Goal: Navigation & Orientation: Find specific page/section

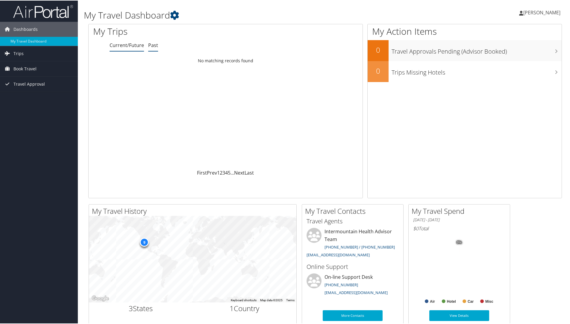
click at [154, 46] on link "Past" at bounding box center [153, 44] width 10 height 7
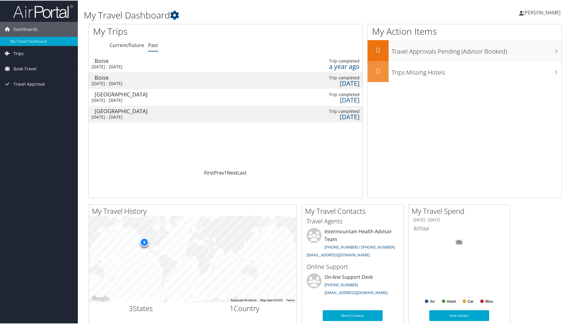
click at [33, 55] on link "Trips" at bounding box center [39, 52] width 78 height 15
click at [24, 74] on link "Past Trips" at bounding box center [39, 73] width 78 height 9
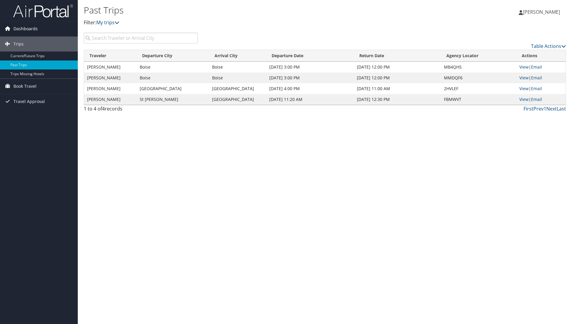
click at [26, 28] on span "Dashboards" at bounding box center [25, 28] width 24 height 15
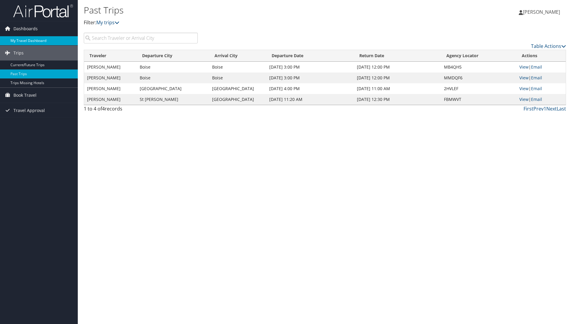
click at [25, 37] on link "My Travel Dashboard" at bounding box center [39, 40] width 78 height 9
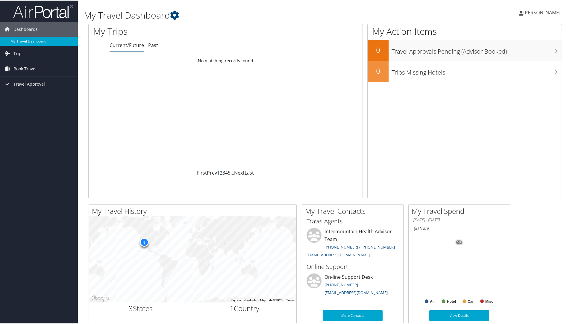
click at [217, 173] on link "1" at bounding box center [218, 172] width 3 height 7
click at [220, 173] on link "2" at bounding box center [221, 172] width 3 height 7
click at [199, 172] on link "First" at bounding box center [202, 172] width 10 height 7
click at [153, 44] on link "Past" at bounding box center [153, 44] width 10 height 7
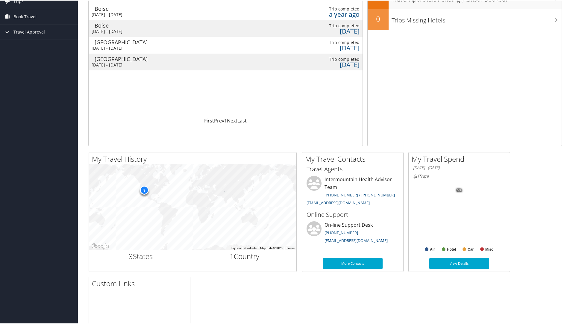
scroll to position [60, 0]
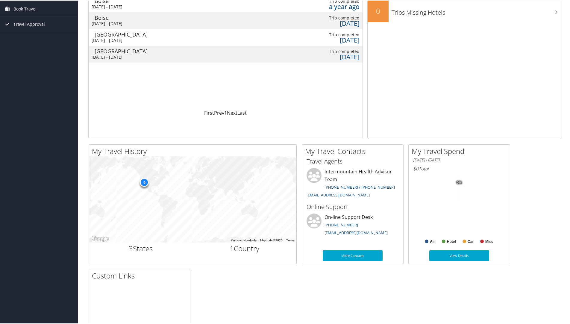
click at [427, 241] on rect at bounding box center [427, 241] width 4 height 4
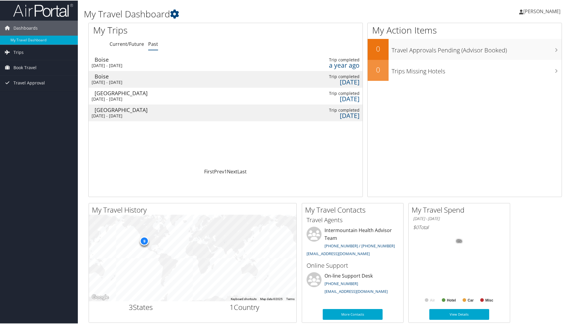
scroll to position [0, 0]
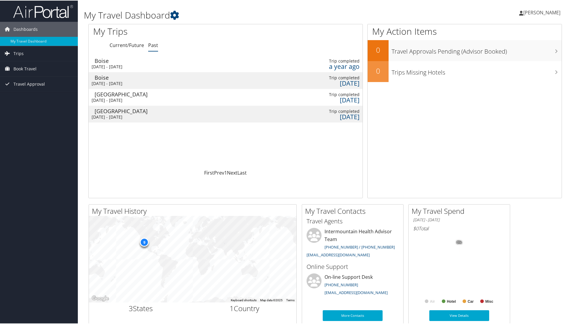
click at [550, 14] on span "[PERSON_NAME]" at bounding box center [541, 12] width 37 height 7
click at [504, 35] on link "My Settings" at bounding box center [526, 33] width 67 height 10
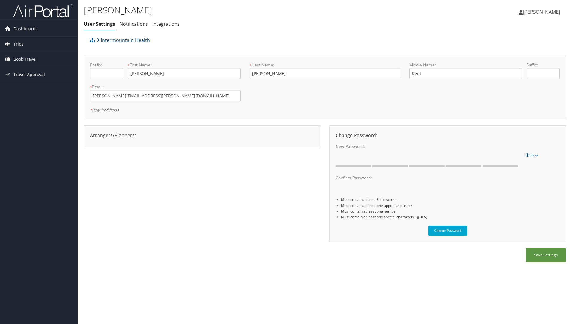
click at [16, 74] on span "Travel Approval" at bounding box center [28, 74] width 31 height 15
click at [17, 92] on link "Approved Trips" at bounding box center [39, 95] width 78 height 9
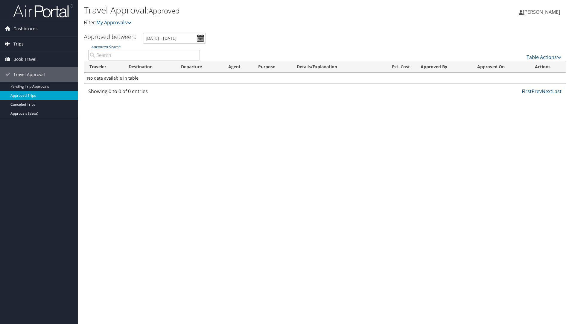
click at [15, 41] on span "Trips" at bounding box center [18, 44] width 10 height 15
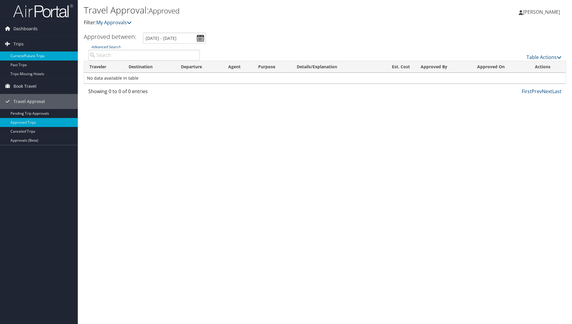
click at [17, 57] on link "Current/Future Trips" at bounding box center [39, 55] width 78 height 9
